Goal: Task Accomplishment & Management: Manage account settings

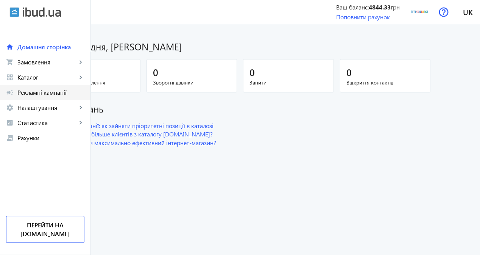
click at [45, 90] on span "Рекламні кампанії" at bounding box center [50, 93] width 67 height 8
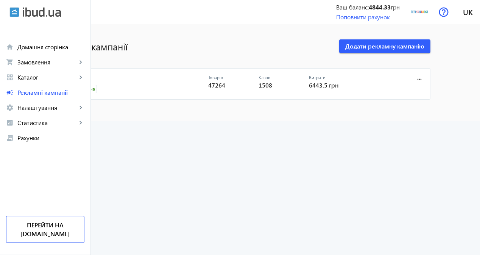
click at [120, 77] on link "CPC" at bounding box center [137, 80] width 141 height 11
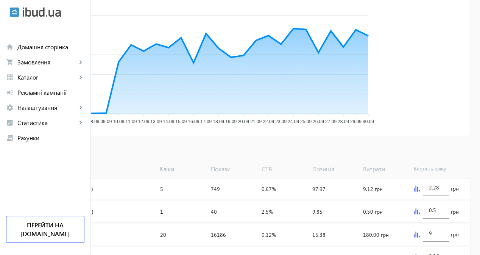
scroll to position [189, 0]
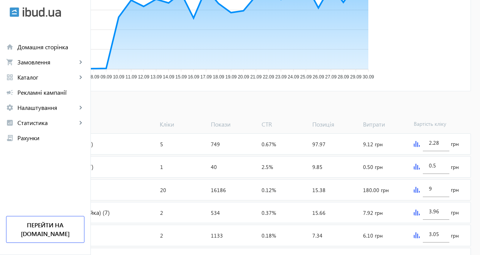
click at [58, 110] on span "Додати товари" at bounding box center [36, 107] width 43 height 8
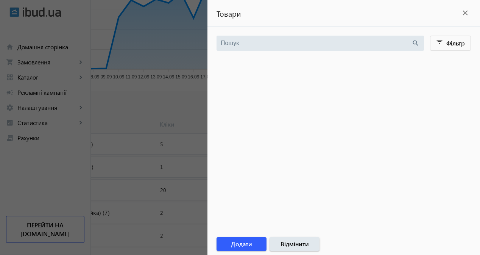
click at [182, 94] on div at bounding box center [240, 127] width 480 height 255
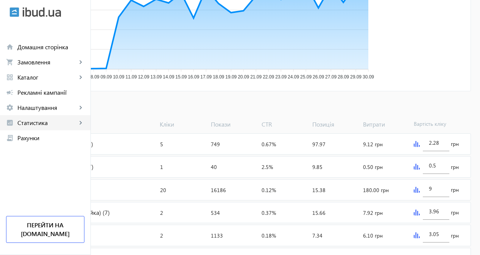
click at [57, 121] on span "Статистика" at bounding box center [46, 123] width 59 height 8
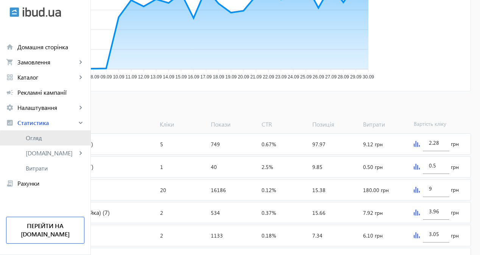
click at [57, 140] on span "Огляд" at bounding box center [55, 138] width 59 height 8
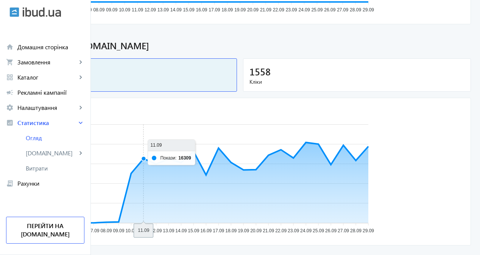
scroll to position [115, 0]
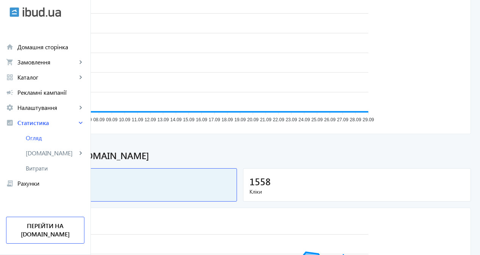
click at [316, 185] on div "1558" at bounding box center [356, 181] width 215 height 13
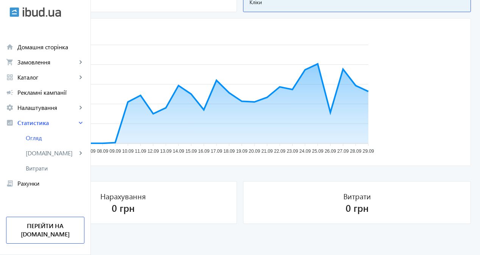
scroll to position [266, 0]
